Goal: Find specific page/section: Find specific page/section

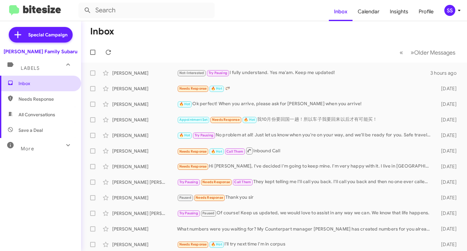
click at [30, 83] on span "Inbox" at bounding box center [45, 83] width 55 height 6
click at [22, 80] on span "Inbox" at bounding box center [40, 84] width 81 height 16
click at [35, 133] on span "Save a Deal" at bounding box center [40, 130] width 81 height 16
type input "in:not-interested"
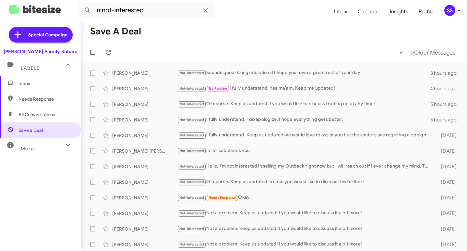
click at [49, 84] on span "Inbox" at bounding box center [45, 83] width 55 height 6
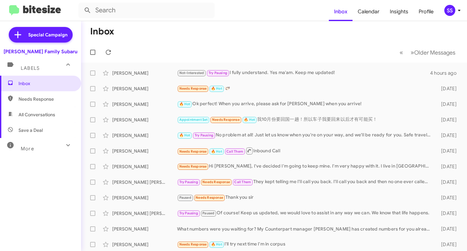
click at [38, 130] on span "Save a Deal" at bounding box center [30, 130] width 24 height 6
type input "in:not-interested"
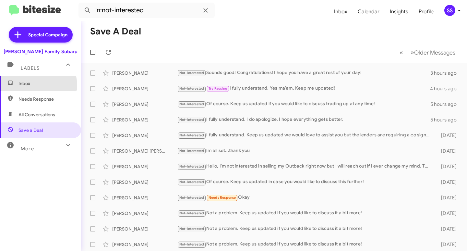
click at [24, 86] on span "Inbox" at bounding box center [45, 83] width 55 height 6
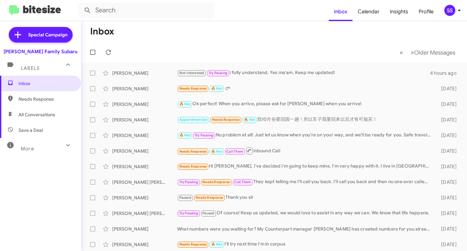
click at [53, 125] on span "Save a Deal" at bounding box center [40, 130] width 81 height 16
type input "in:not-interested"
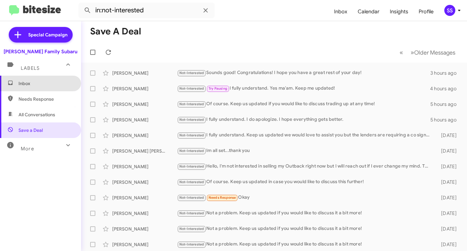
click at [49, 80] on span "Inbox" at bounding box center [45, 83] width 55 height 6
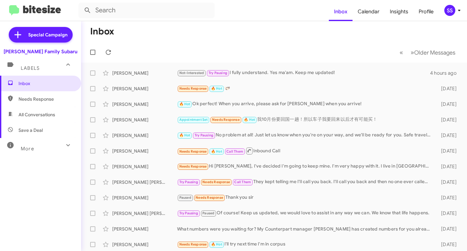
click at [42, 99] on span "Needs Response" at bounding box center [45, 99] width 55 height 6
type input "in:needs-response"
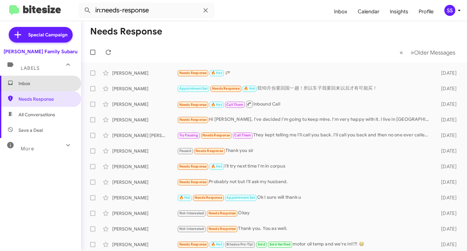
click at [48, 88] on span "Inbox" at bounding box center [40, 84] width 81 height 16
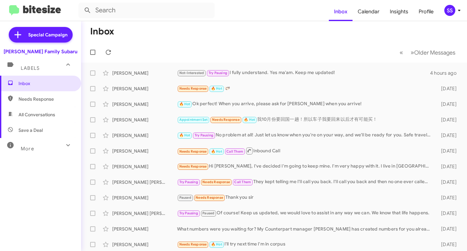
click at [36, 131] on span "Save a Deal" at bounding box center [30, 130] width 24 height 6
type input "in:not-interested"
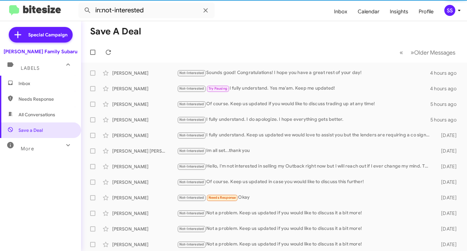
click at [44, 83] on span "Inbox" at bounding box center [45, 83] width 55 height 6
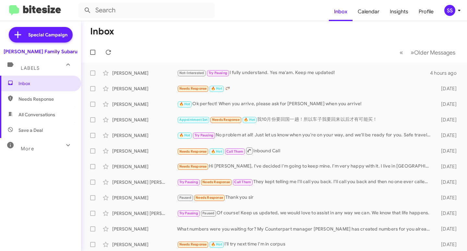
click at [53, 133] on span "Save a Deal" at bounding box center [40, 130] width 81 height 16
type input "in:not-interested"
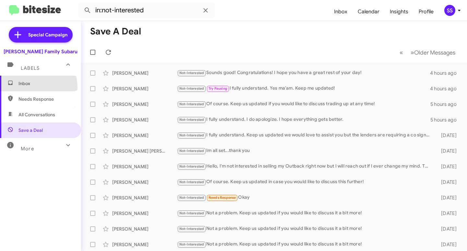
click at [21, 88] on span "Inbox" at bounding box center [40, 84] width 81 height 16
